Goal: Task Accomplishment & Management: Complete application form

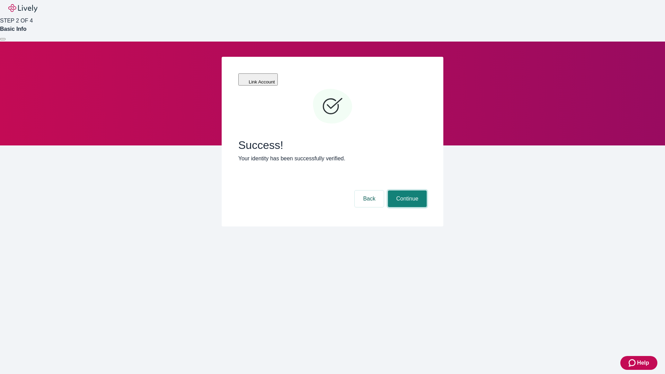
click at [406, 190] on button "Continue" at bounding box center [407, 198] width 39 height 17
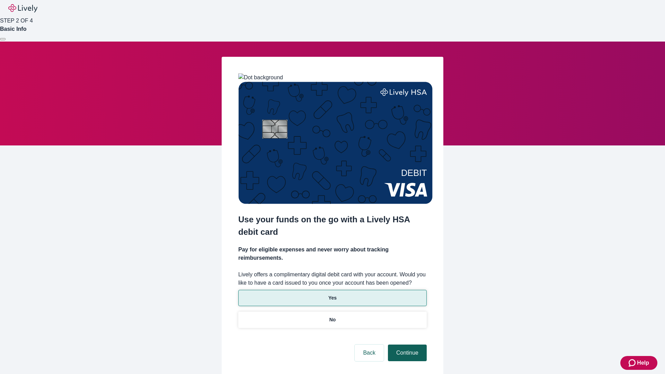
click at [332, 316] on p "No" at bounding box center [332, 319] width 7 height 7
click at [406, 345] on button "Continue" at bounding box center [407, 353] width 39 height 17
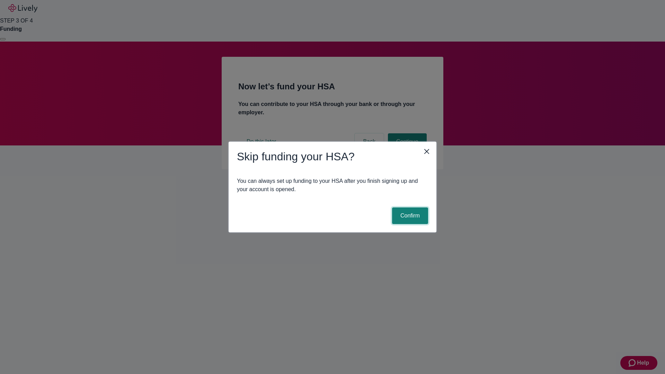
click at [409, 216] on button "Confirm" at bounding box center [410, 215] width 36 height 17
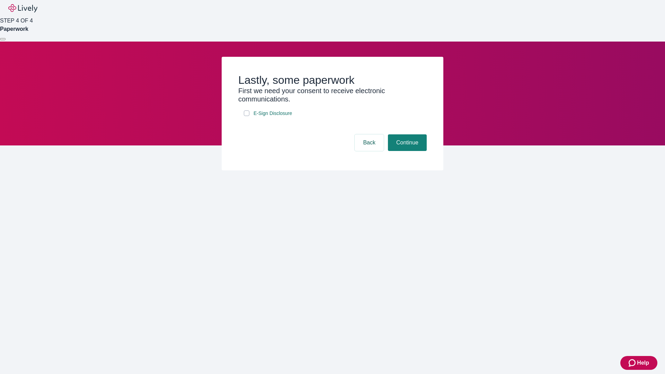
click at [247, 116] on input "E-Sign Disclosure" at bounding box center [247, 113] width 6 height 6
checkbox input "true"
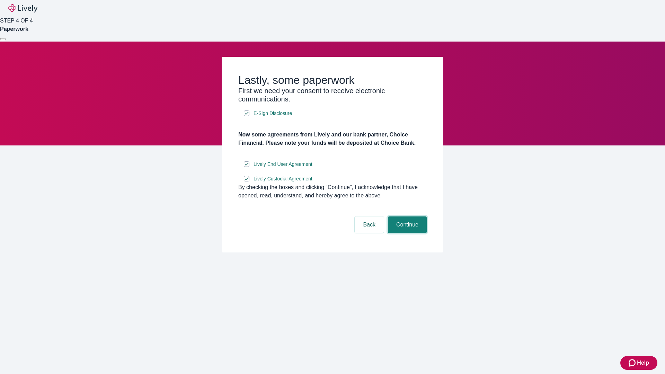
click at [406, 233] on button "Continue" at bounding box center [407, 224] width 39 height 17
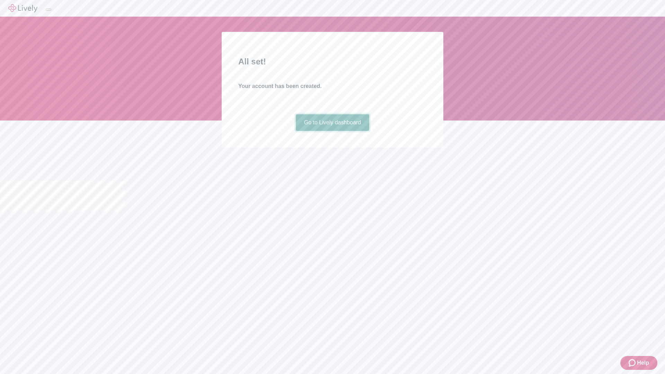
click at [332, 131] on link "Go to Lively dashboard" at bounding box center [333, 122] width 74 height 17
